Goal: Information Seeking & Learning: Learn about a topic

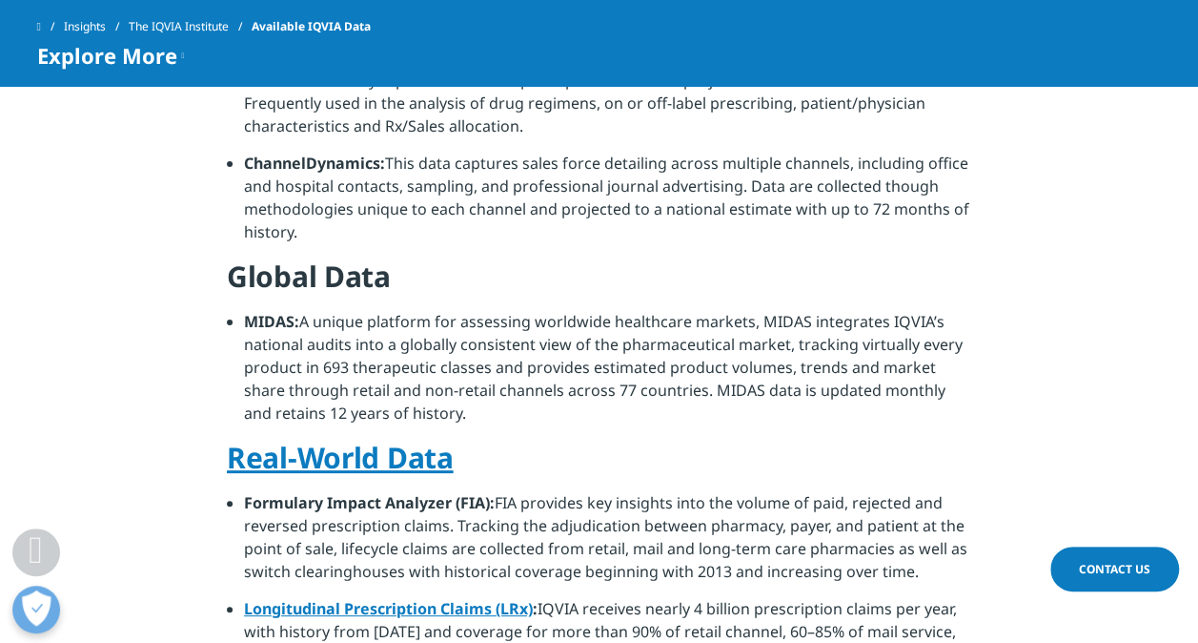
drag, startPoint x: 565, startPoint y: 394, endPoint x: 247, endPoint y: 296, distance: 333.2
click at [247, 310] on li "MIDAS: A unique platform for assessing worldwide healthcare markets, MIDAS inte…" at bounding box center [607, 374] width 727 height 129
click at [247, 311] on strong "MIDAS:" at bounding box center [271, 321] width 55 height 21
drag, startPoint x: 247, startPoint y: 296, endPoint x: 473, endPoint y: 389, distance: 244.5
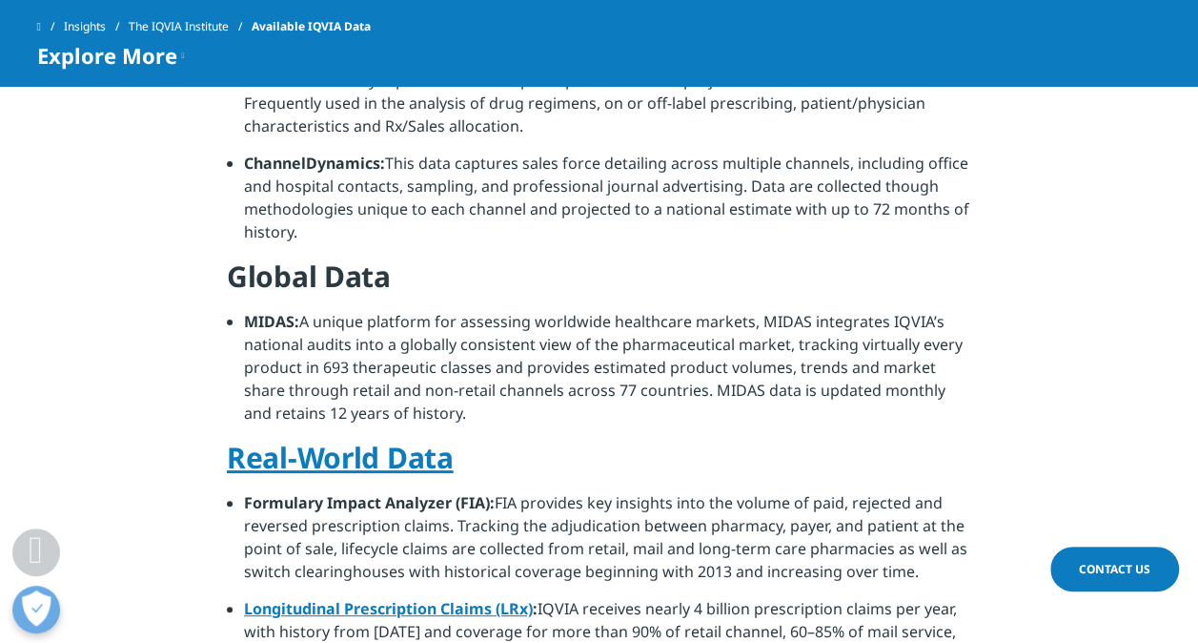
click at [473, 389] on li "MIDAS: A unique platform for assessing worldwide healthcare markets, MIDAS inte…" at bounding box center [607, 374] width 727 height 129
drag, startPoint x: 473, startPoint y: 389, endPoint x: 248, endPoint y: 301, distance: 241.5
click at [248, 310] on li "MIDAS: A unique platform for assessing worldwide healthcare markets, MIDAS inte…" at bounding box center [607, 374] width 727 height 129
click at [248, 311] on strong "MIDAS:" at bounding box center [271, 321] width 55 height 21
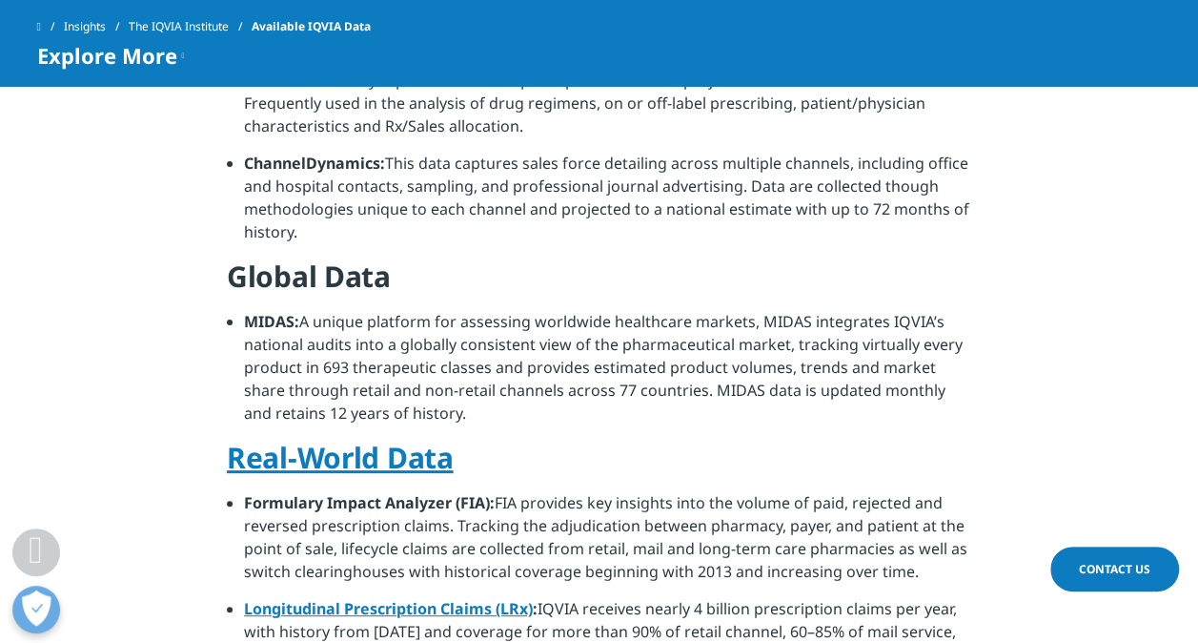
drag, startPoint x: 248, startPoint y: 301, endPoint x: 458, endPoint y: 389, distance: 227.3
click at [458, 389] on li "MIDAS: A unique platform for assessing worldwide healthcare markets, MIDAS inte…" at bounding box center [607, 374] width 727 height 129
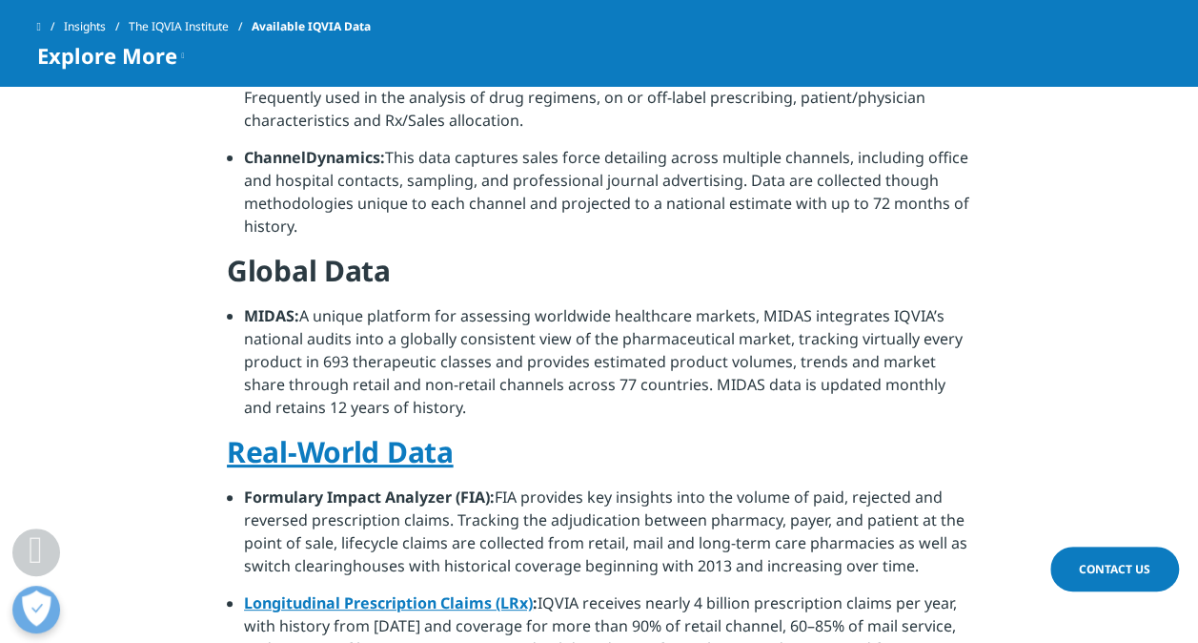
scroll to position [953, 0]
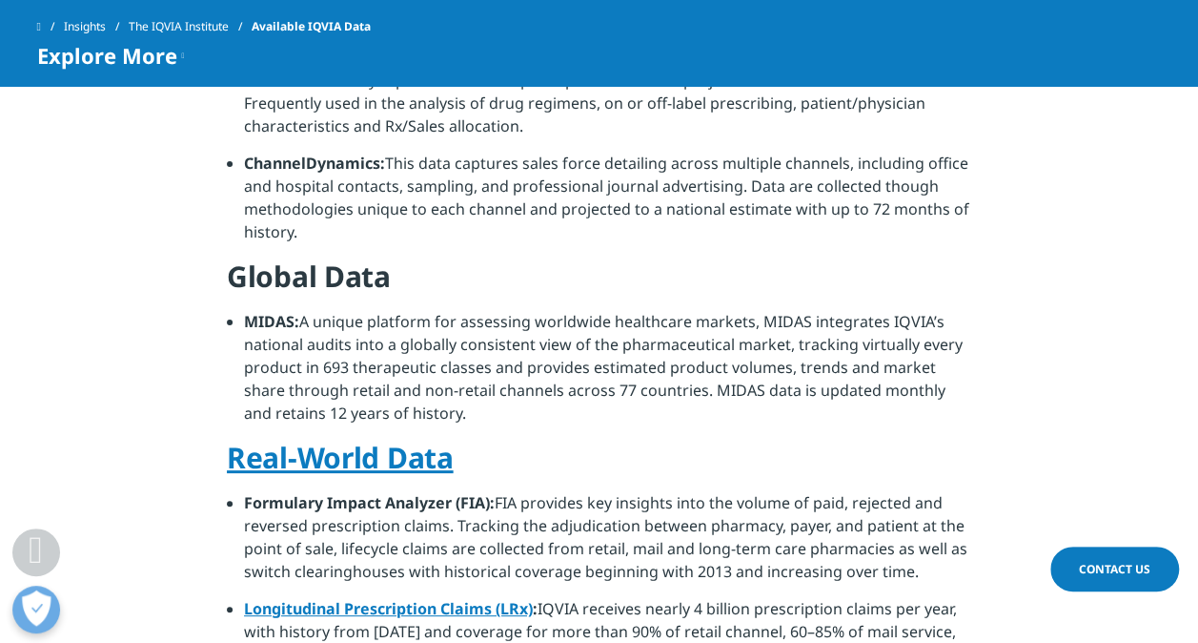
click at [458, 389] on li "MIDAS: A unique platform for assessing worldwide healthcare markets, MIDAS inte…" at bounding box center [607, 374] width 727 height 129
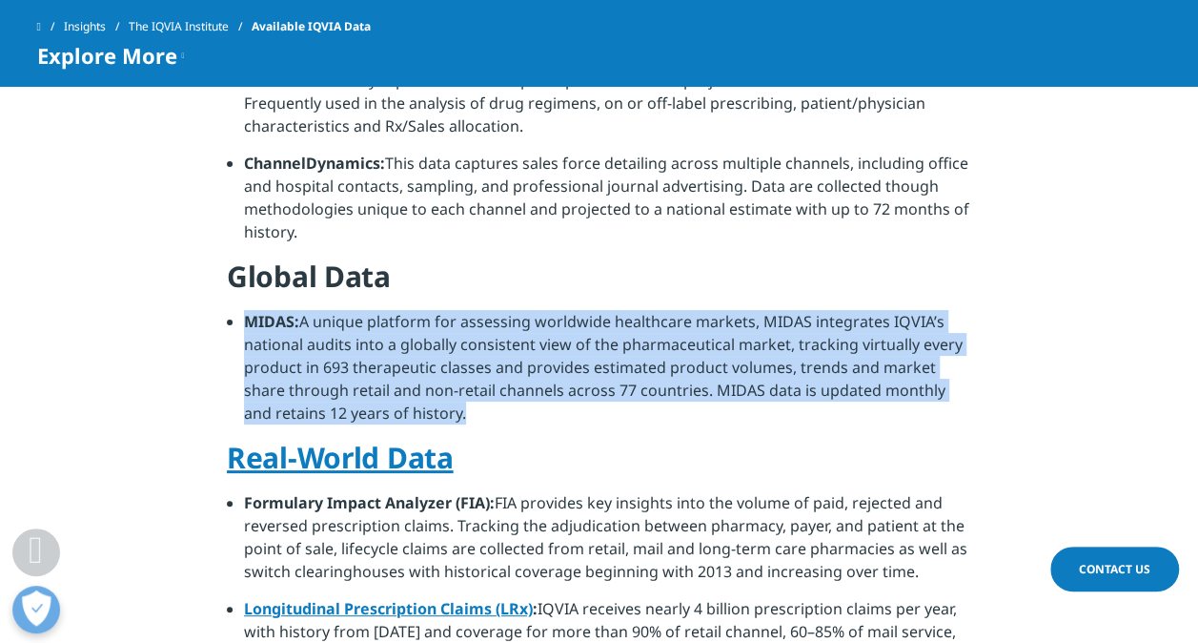
drag, startPoint x: 458, startPoint y: 389, endPoint x: 255, endPoint y: 296, distance: 222.3
click at [255, 310] on li "MIDAS: A unique platform for assessing worldwide healthcare markets, MIDAS inte…" at bounding box center [607, 374] width 727 height 129
click at [255, 311] on strong "MIDAS:" at bounding box center [271, 321] width 55 height 21
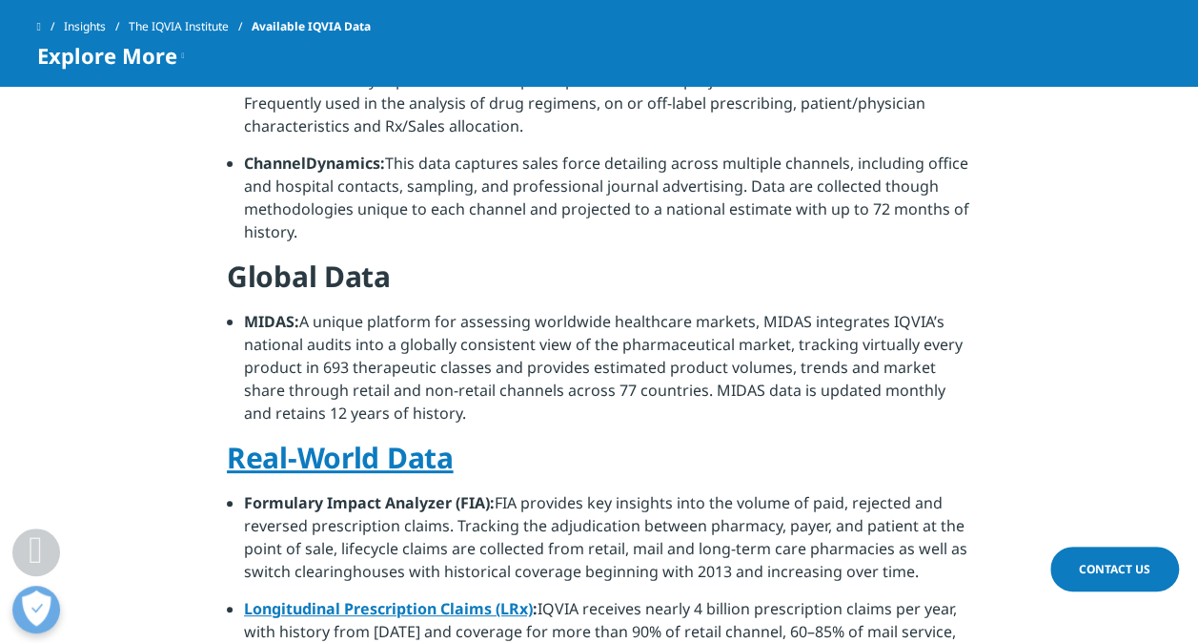
drag, startPoint x: 255, startPoint y: 296, endPoint x: 453, endPoint y: 388, distance: 217.5
click at [453, 388] on li "MIDAS: A unique platform for assessing worldwide healthcare markets, MIDAS inte…" at bounding box center [607, 374] width 727 height 129
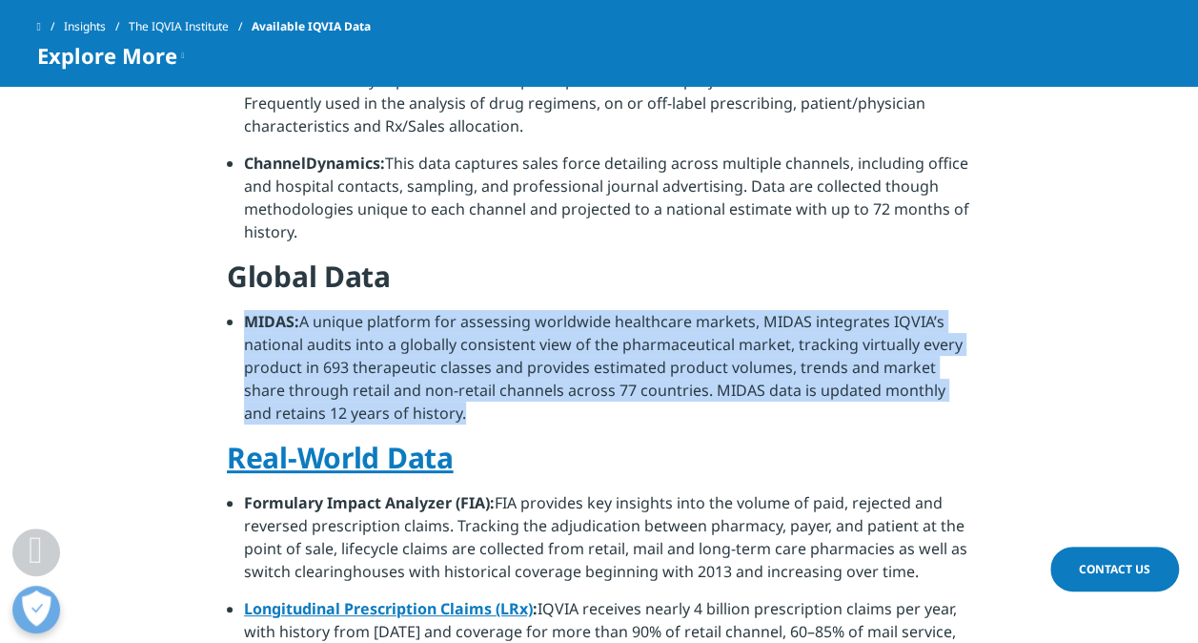
drag, startPoint x: 453, startPoint y: 388, endPoint x: 255, endPoint y: 297, distance: 217.1
click at [255, 310] on li "MIDAS: A unique platform for assessing worldwide healthcare markets, MIDAS inte…" at bounding box center [607, 374] width 727 height 129
click at [255, 311] on strong "MIDAS:" at bounding box center [271, 321] width 55 height 21
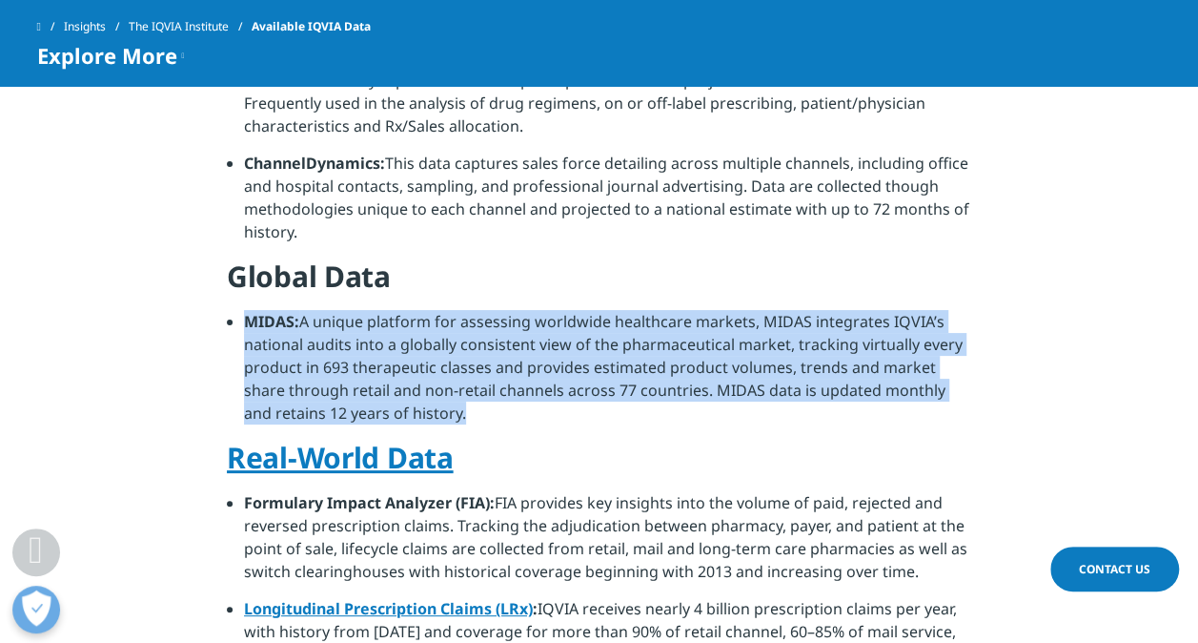
click at [255, 311] on strong "MIDAS:" at bounding box center [271, 321] width 55 height 21
drag, startPoint x: 464, startPoint y: 396, endPoint x: 491, endPoint y: 341, distance: 60.5
click at [491, 341] on li "MIDAS: A unique platform for assessing worldwide healthcare markets, MIDAS inte…" at bounding box center [607, 374] width 727 height 129
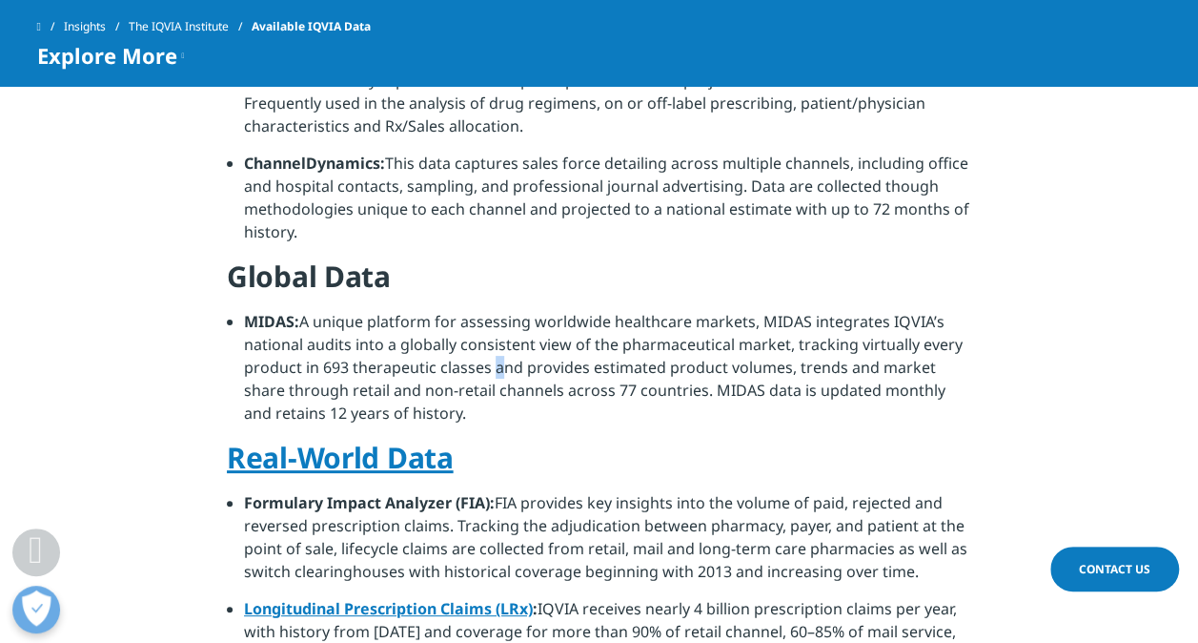
click at [491, 341] on li "MIDAS: A unique platform for assessing worldwide healthcare markets, MIDAS inte…" at bounding box center [607, 374] width 727 height 129
click at [493, 339] on li "MIDAS: A unique platform for assessing worldwide healthcare markets, MIDAS inte…" at bounding box center [607, 374] width 727 height 129
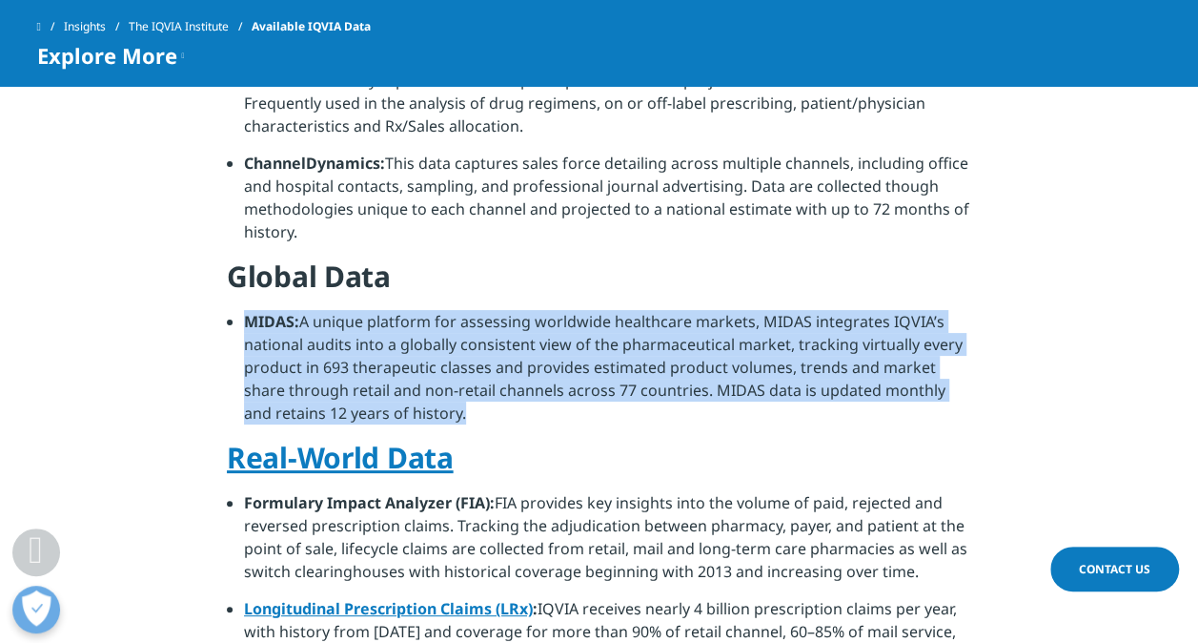
click at [493, 339] on li "MIDAS: A unique platform for assessing worldwide healthcare markets, MIDAS inte…" at bounding box center [607, 374] width 727 height 129
click at [564, 336] on li "MIDAS: A unique platform for assessing worldwide healthcare markets, MIDAS inte…" at bounding box center [607, 374] width 727 height 129
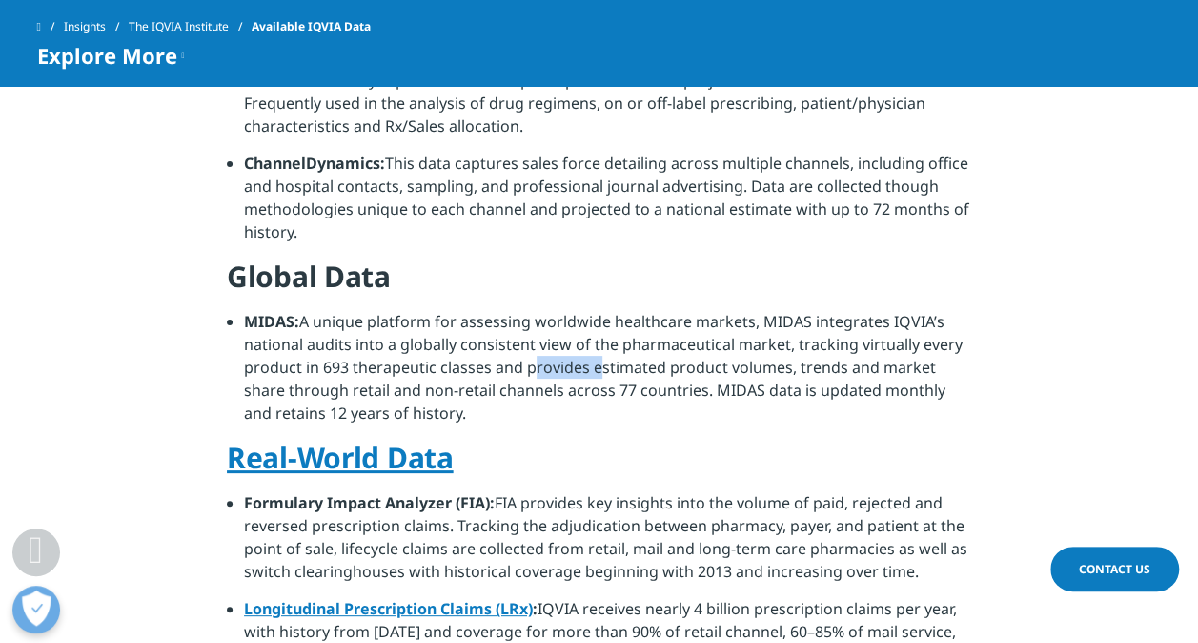
click at [564, 336] on li "MIDAS: A unique platform for assessing worldwide healthcare markets, MIDAS inte…" at bounding box center [607, 374] width 727 height 129
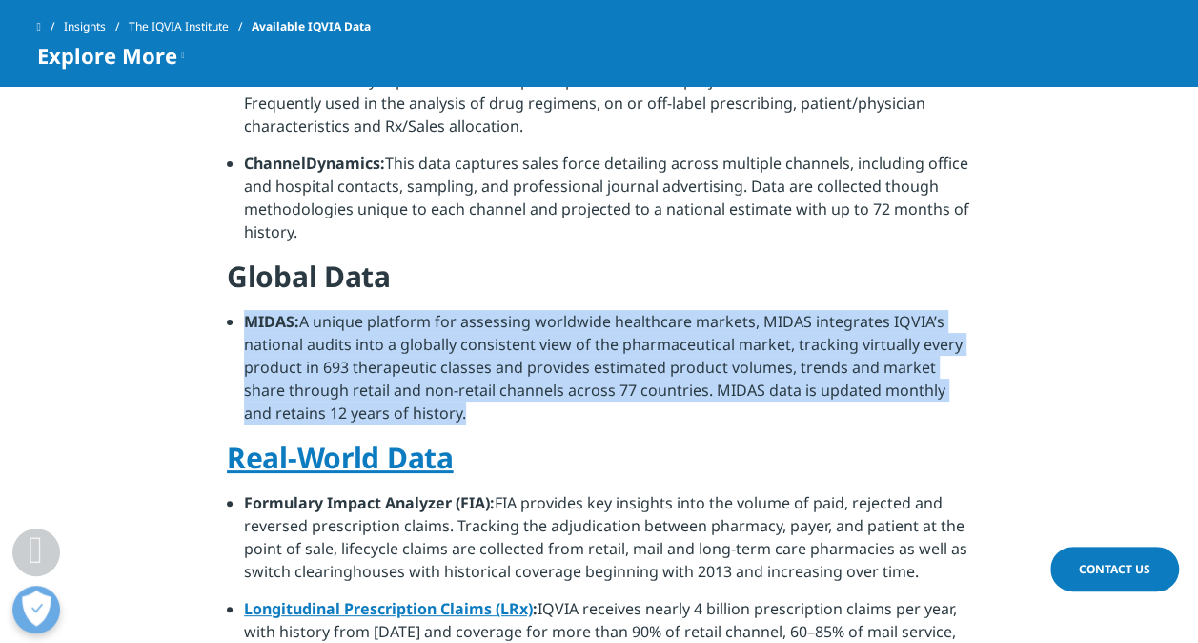
click at [564, 336] on li "MIDAS: A unique platform for assessing worldwide healthcare markets, MIDAS inte…" at bounding box center [607, 374] width 727 height 129
drag, startPoint x: 564, startPoint y: 336, endPoint x: 523, endPoint y: 379, distance: 60.0
click at [523, 379] on li "MIDAS: A unique platform for assessing worldwide healthcare markets, MIDAS inte…" at bounding box center [607, 374] width 727 height 129
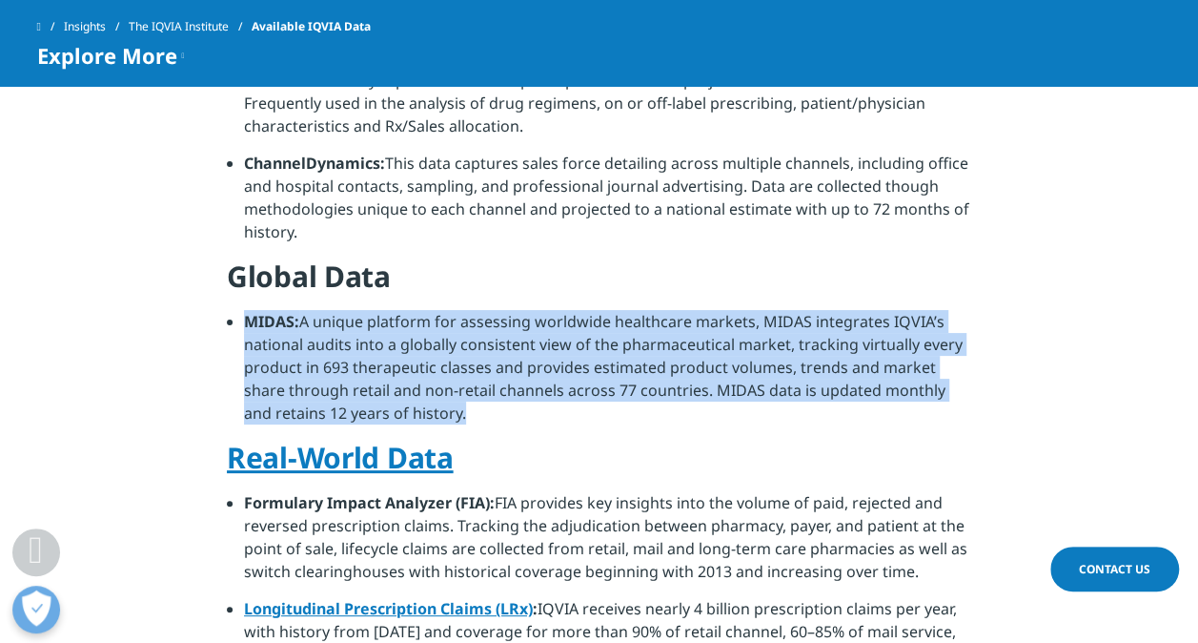
click at [510, 389] on li "MIDAS: A unique platform for assessing worldwide healthcare markets, MIDAS inte…" at bounding box center [607, 374] width 727 height 129
